Goal: Task Accomplishment & Management: Use online tool/utility

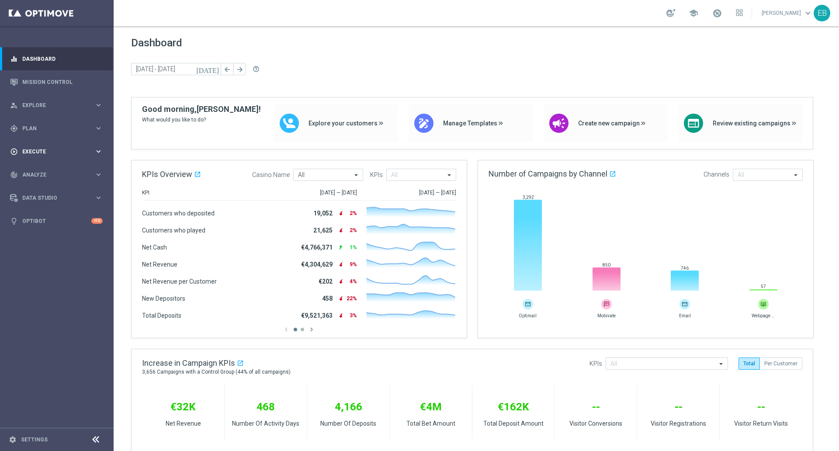
click at [62, 146] on div "play_circle_outline Execute keyboard_arrow_right" at bounding box center [56, 151] width 113 height 23
click at [80, 124] on div "gps_fixed Plan" at bounding box center [52, 128] width 84 height 8
click at [48, 171] on span "Templates" at bounding box center [54, 172] width 62 height 5
click at [42, 183] on link "Optimail" at bounding box center [59, 185] width 64 height 7
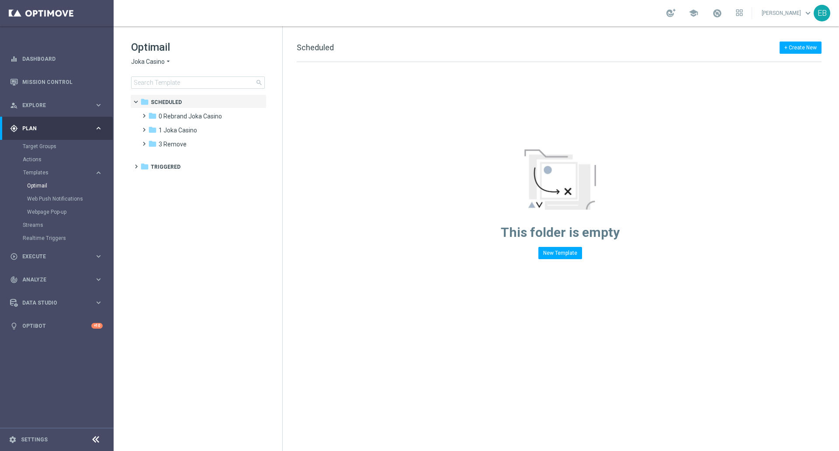
click at [157, 62] on span "Joka Casino" at bounding box center [148, 62] width 34 height 8
click at [144, 161] on div "IOM" at bounding box center [164, 166] width 66 height 10
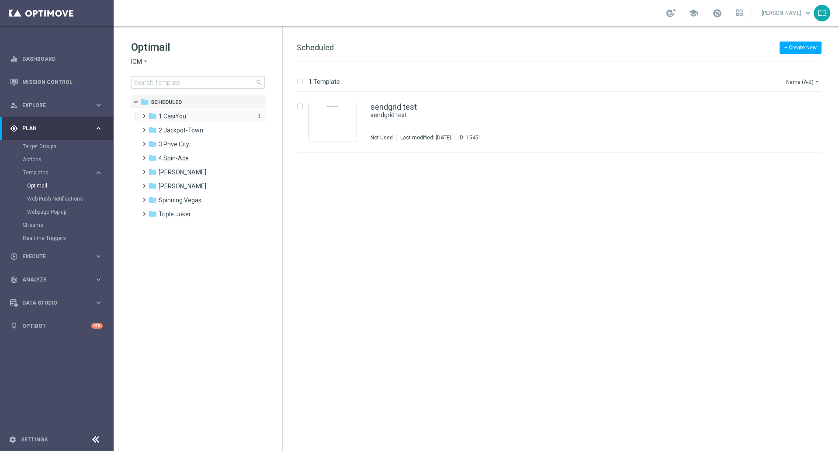
click at [205, 116] on div "folder 1 CasiYou" at bounding box center [198, 116] width 100 height 10
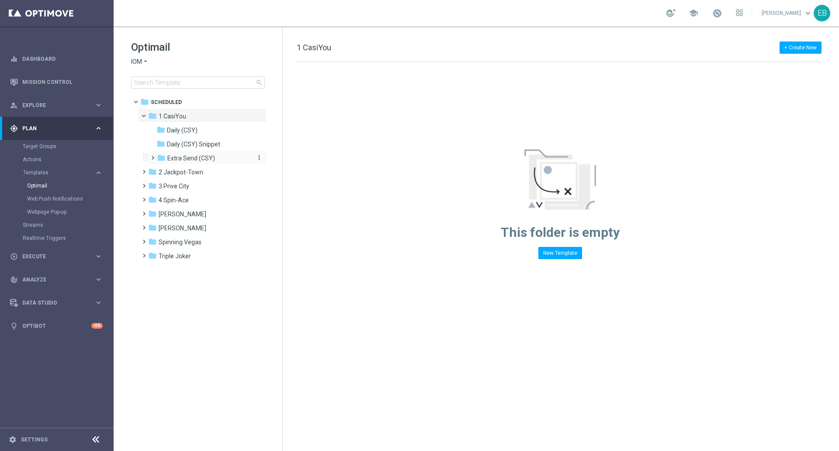
click at [208, 156] on span "Extra Send (CSY)" at bounding box center [191, 158] width 48 height 8
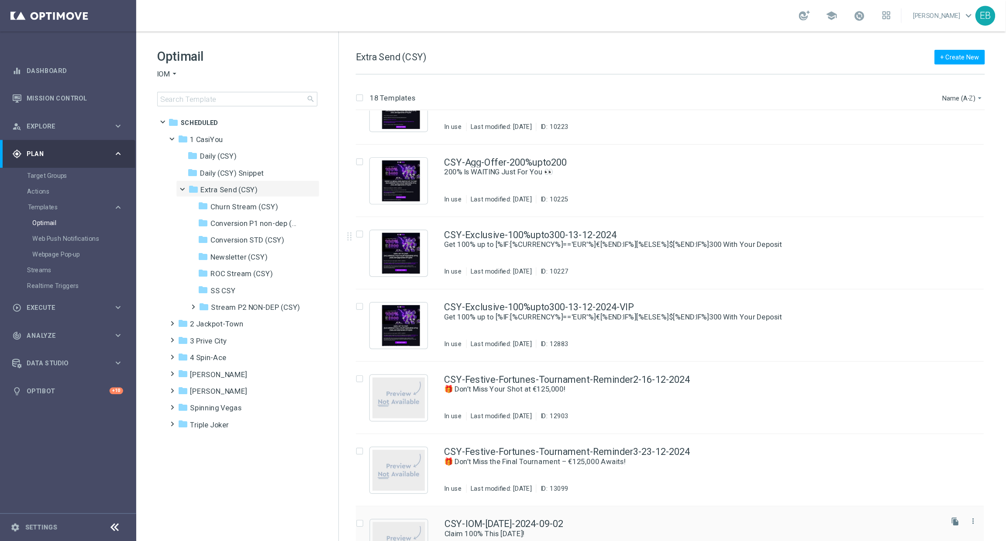
scroll to position [546, 0]
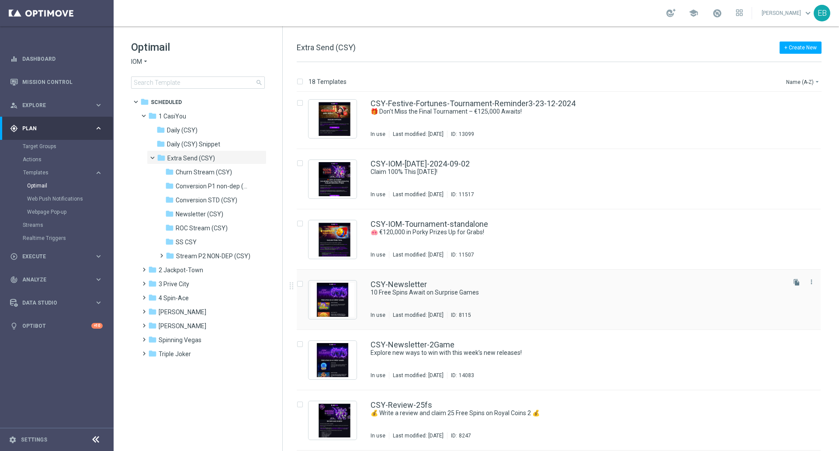
click at [553, 286] on div "CSY-Newsletter" at bounding box center [576, 284] width 413 height 8
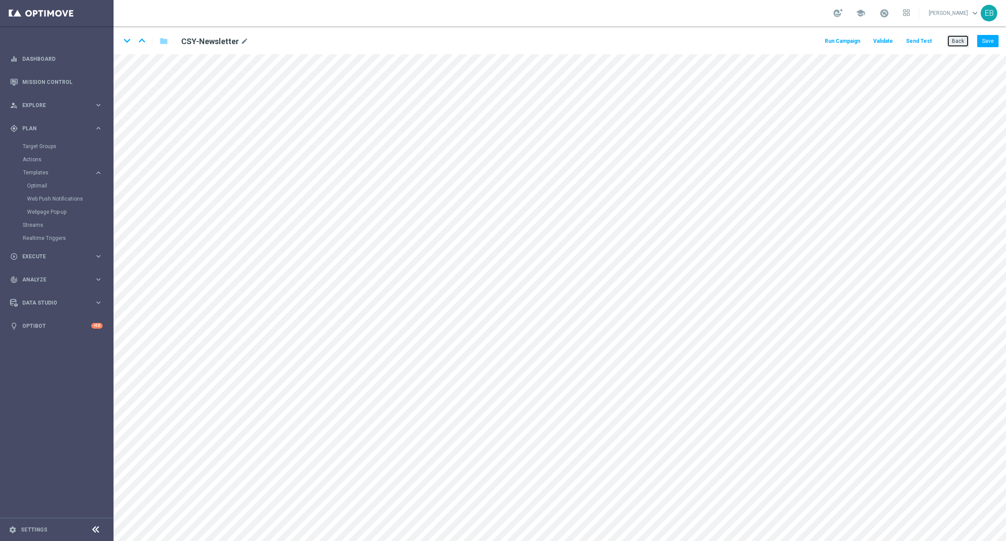
click at [838, 44] on button "Back" at bounding box center [958, 41] width 22 height 12
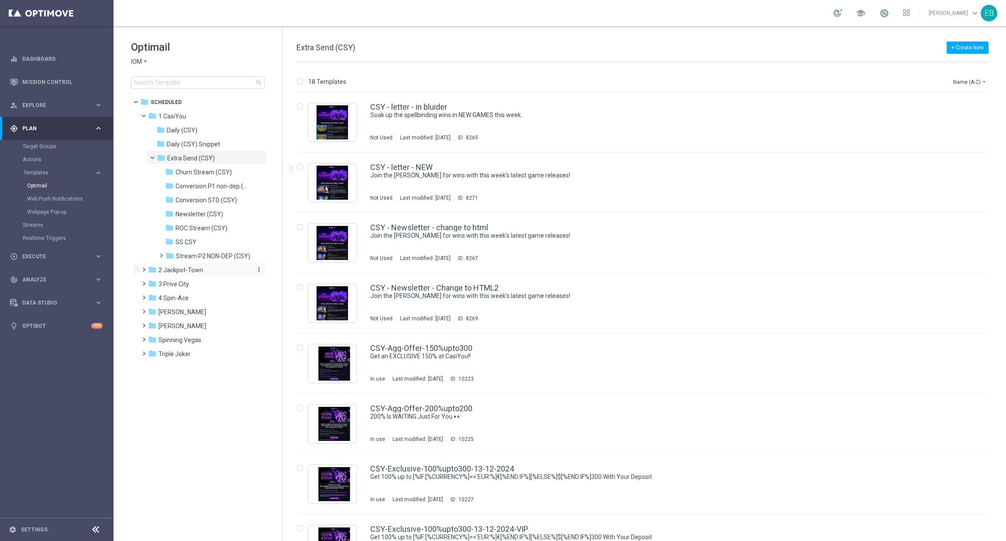
click at [206, 273] on div "folder 2 Jackpot-Town" at bounding box center [198, 270] width 100 height 10
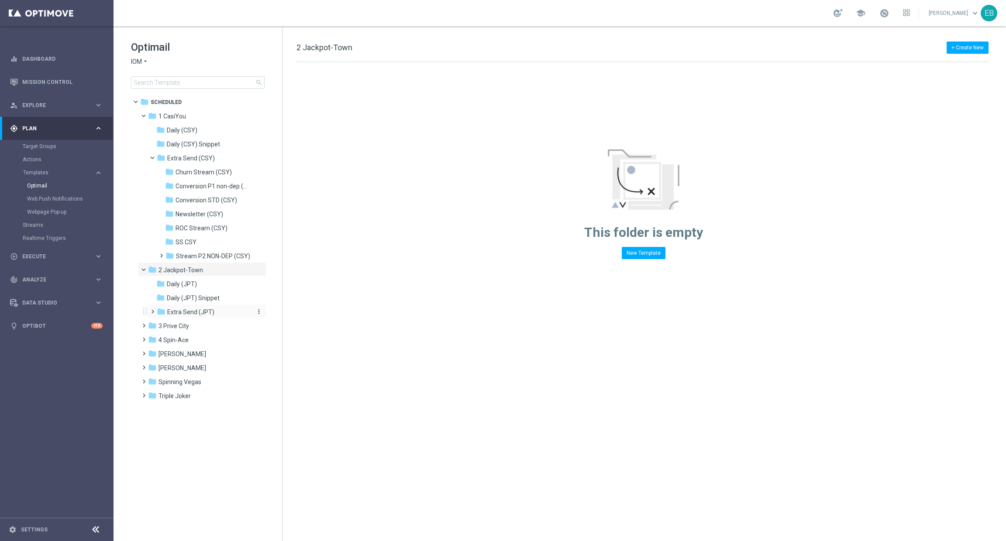
click at [211, 315] on span "Extra Send (JPT)" at bounding box center [190, 312] width 47 height 8
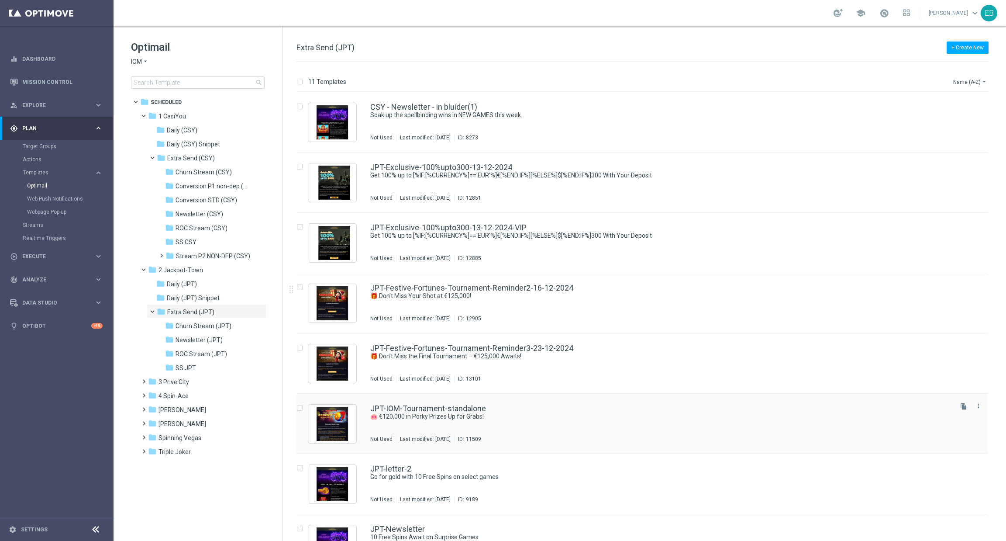
scroll to position [131, 0]
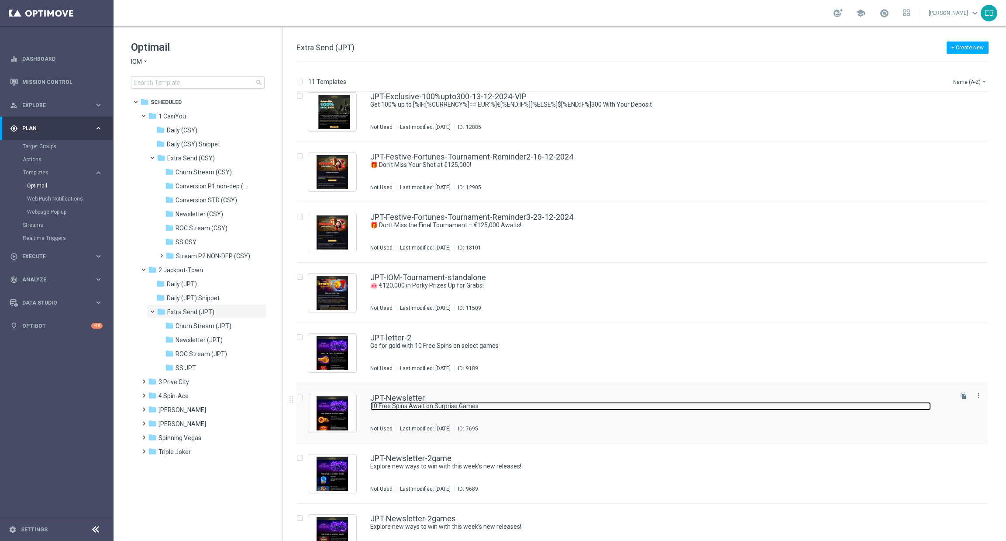
click at [576, 407] on link "10 Free Spins Await on Surprise Games" at bounding box center [650, 406] width 561 height 8
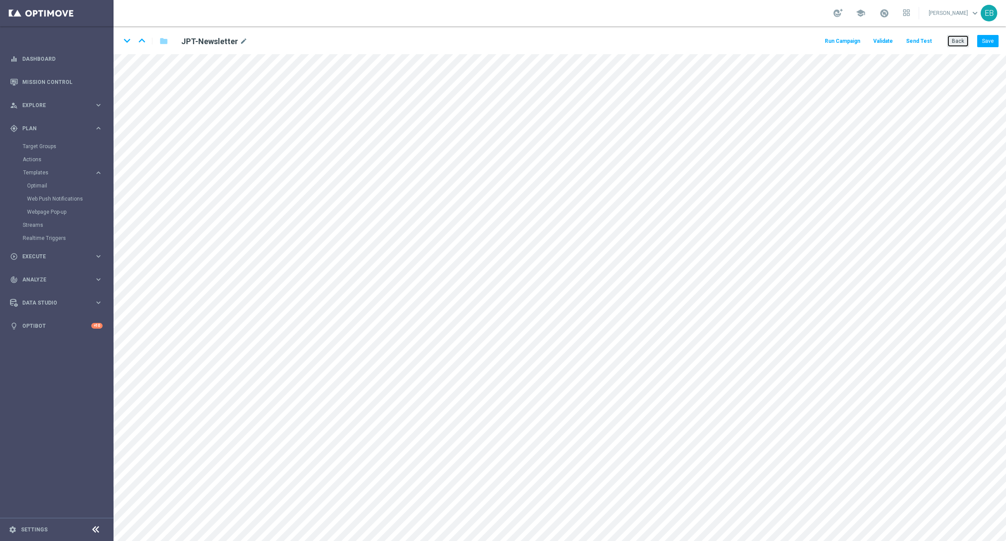
click at [838, 40] on button "Back" at bounding box center [958, 41] width 22 height 12
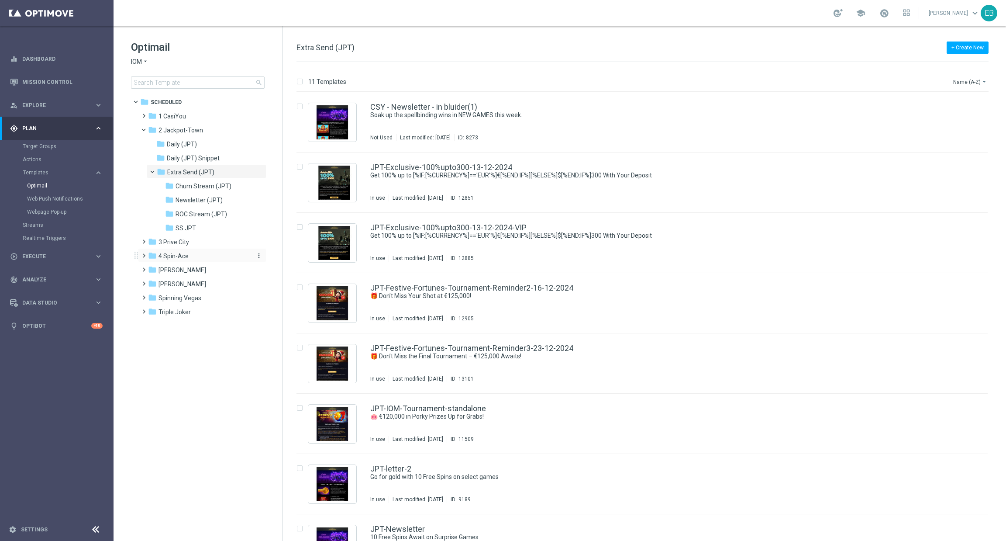
click at [195, 255] on div "folder 4 Spin-Ace" at bounding box center [198, 256] width 100 height 10
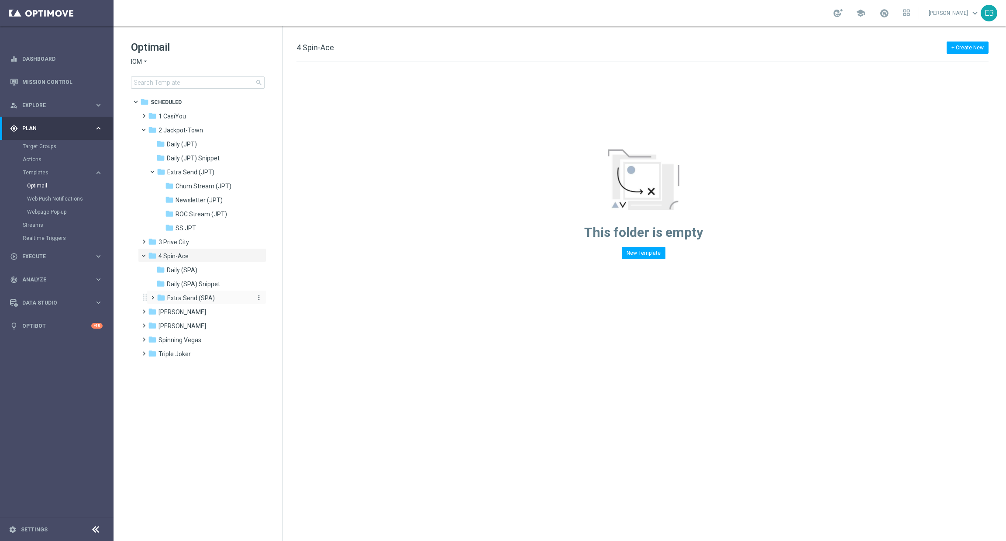
click at [215, 295] on div "folder Extra Send (SPA)" at bounding box center [203, 298] width 93 height 10
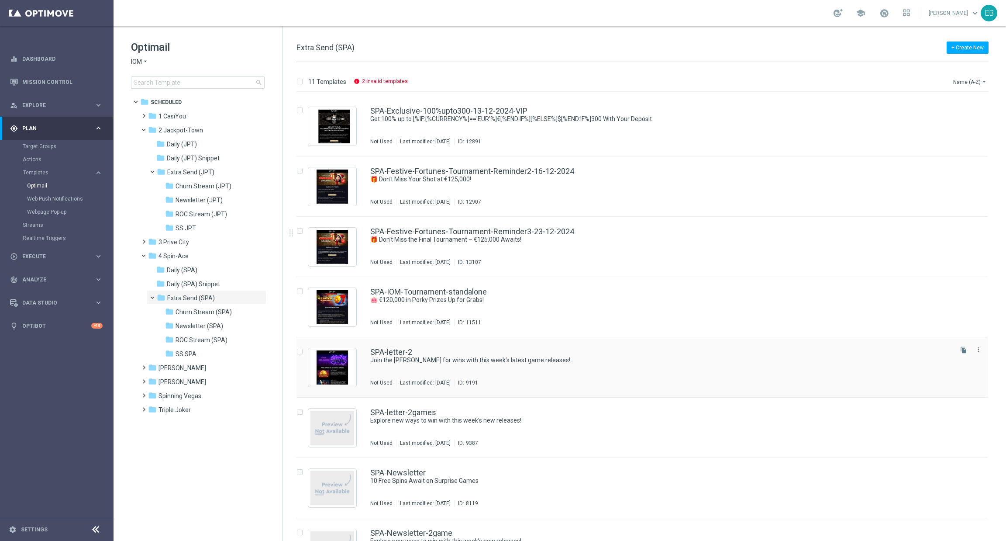
scroll to position [214, 0]
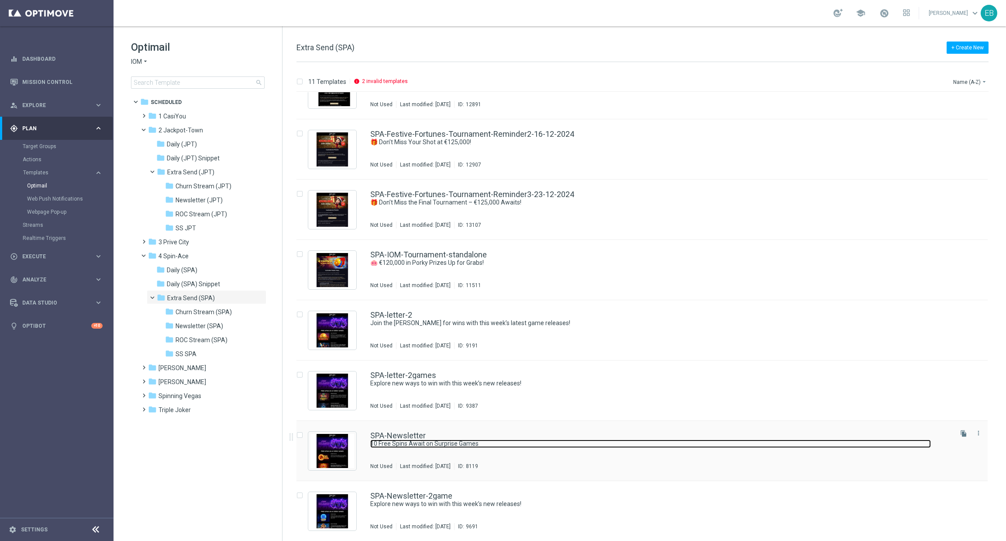
click at [579, 444] on link "10 Free Spins Await on Surprise Games" at bounding box center [650, 443] width 561 height 8
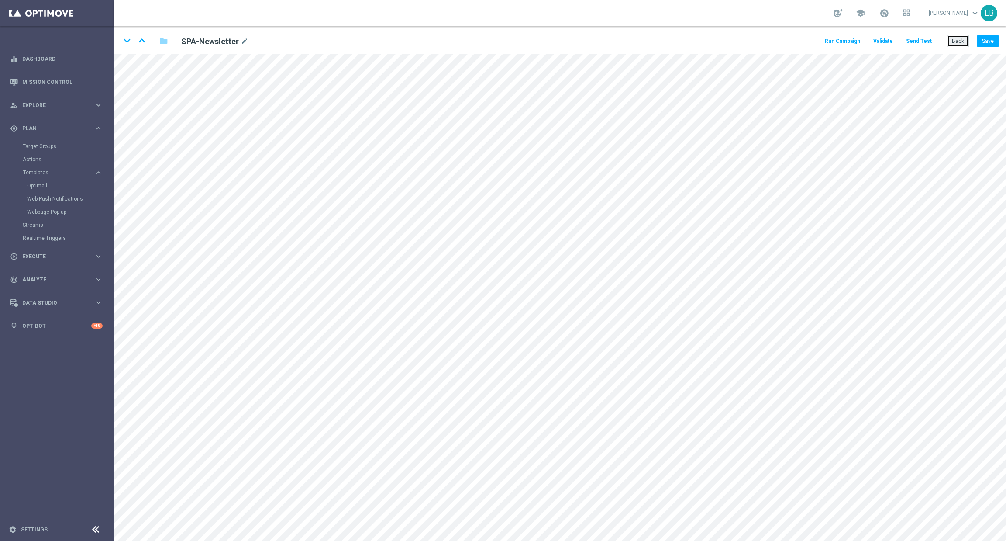
click at [838, 35] on button "Back" at bounding box center [958, 41] width 22 height 12
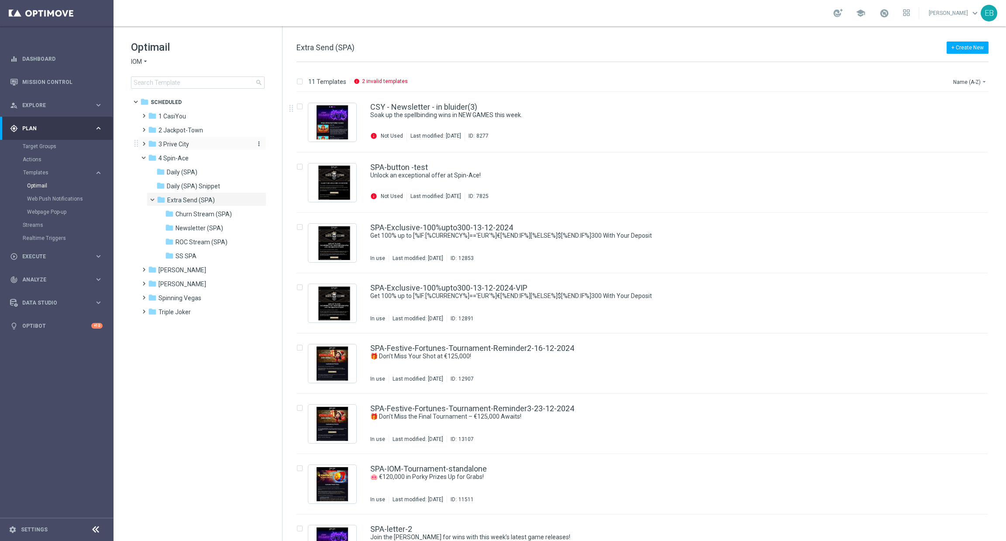
click at [187, 147] on span "3 Prive City" at bounding box center [174, 144] width 31 height 8
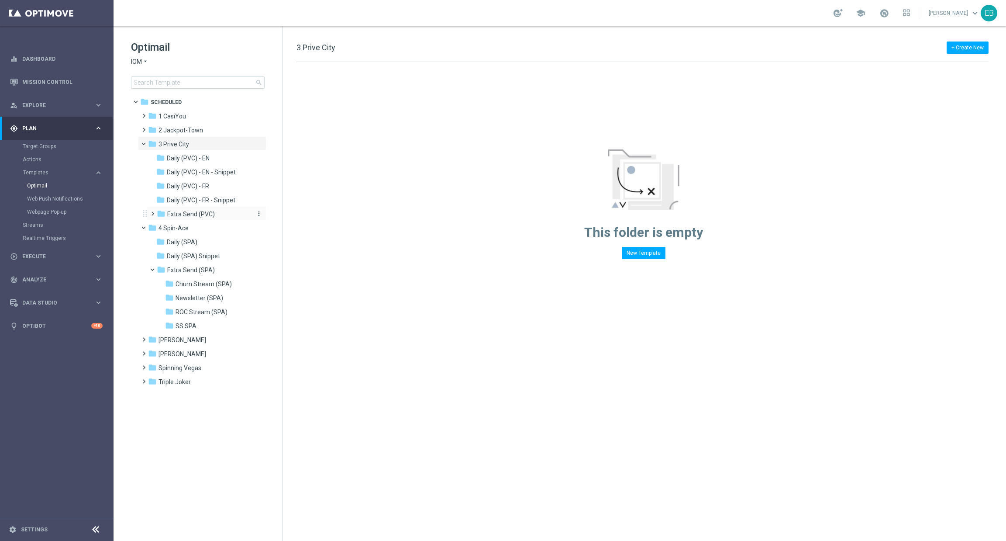
click at [217, 211] on div "folder Extra Send (PVC)" at bounding box center [203, 214] width 93 height 10
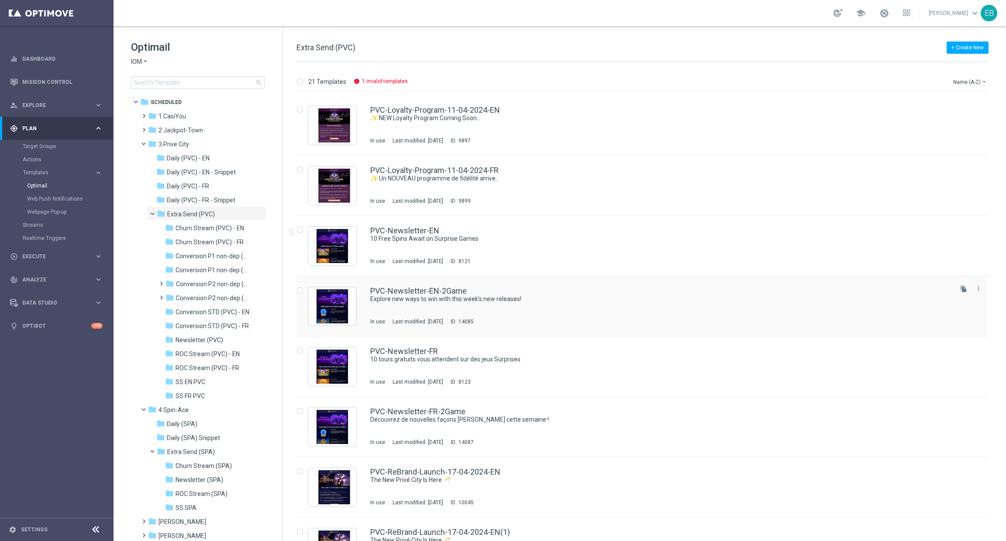
scroll to position [817, 0]
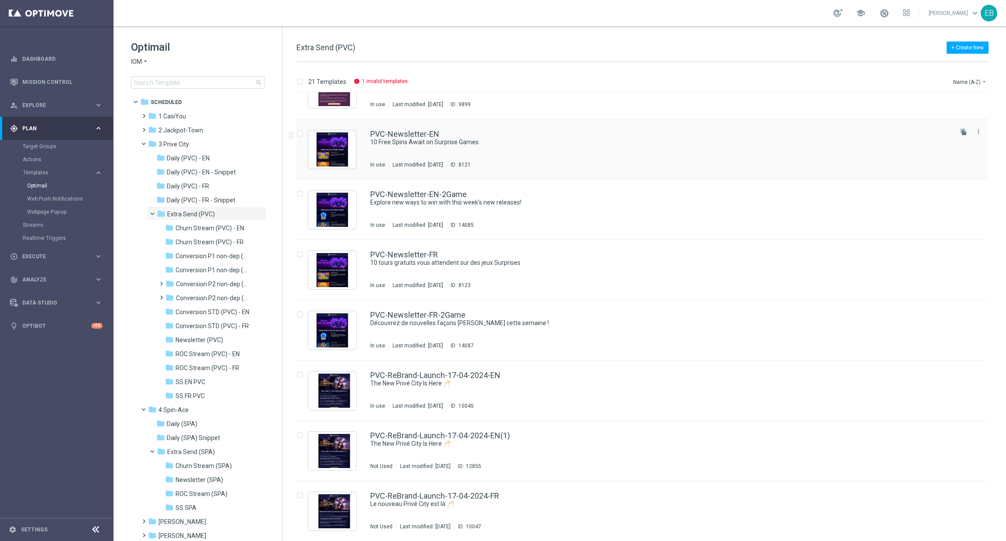
click at [577, 150] on div "PVC-Newsletter-EN 10 Free Spins Await on Surprise Games In use Last modified: […" at bounding box center [660, 149] width 581 height 38
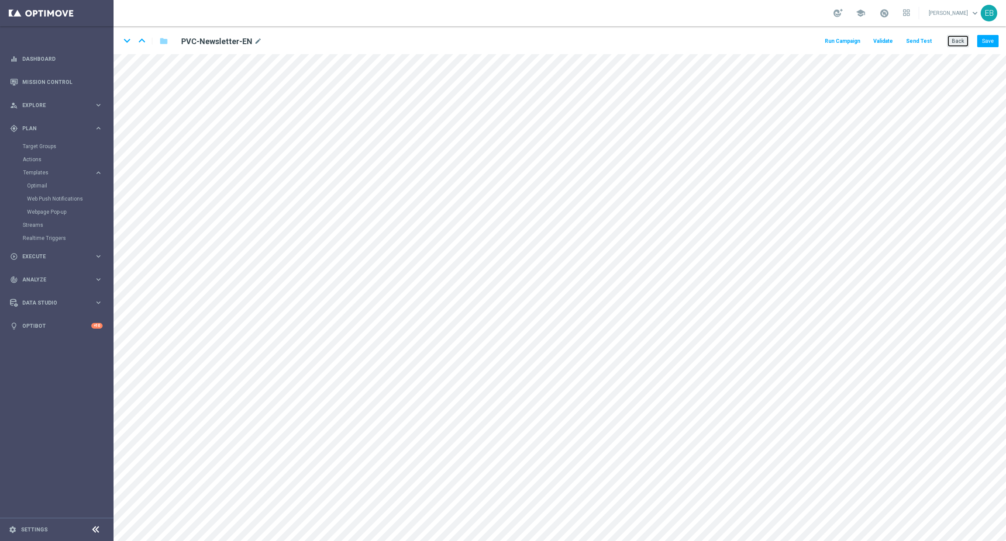
click at [838, 39] on button "Back" at bounding box center [958, 41] width 22 height 12
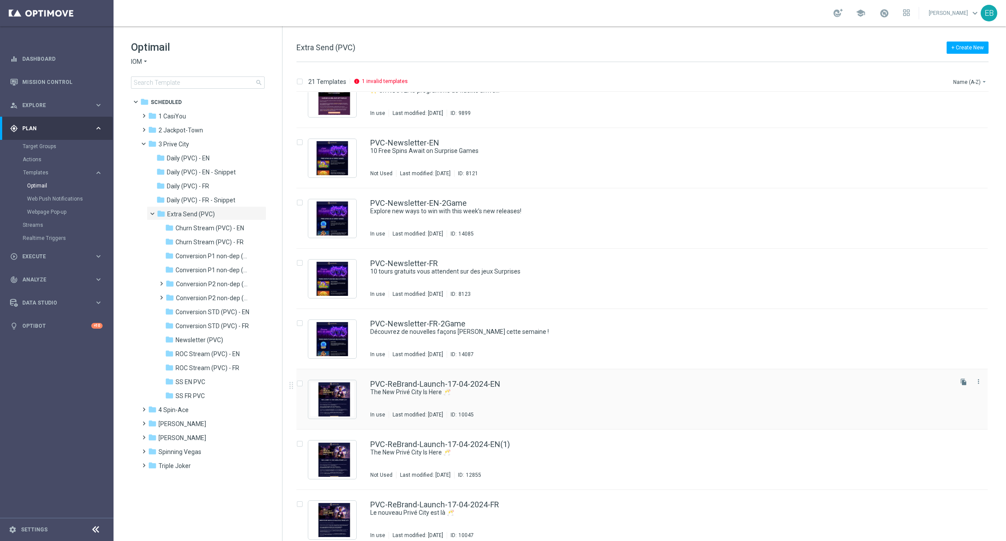
scroll to position [817, 0]
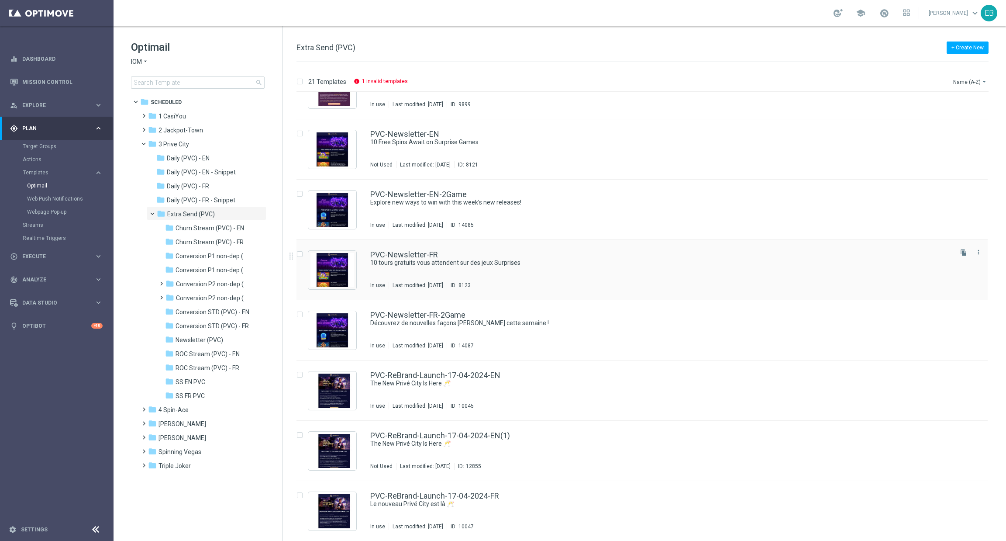
click at [623, 267] on div "PVC-Newsletter-FR 10 tours gratuits vous attendent sur des jeux Surprises In us…" at bounding box center [660, 270] width 581 height 38
